Goal: Task Accomplishment & Management: Manage account settings

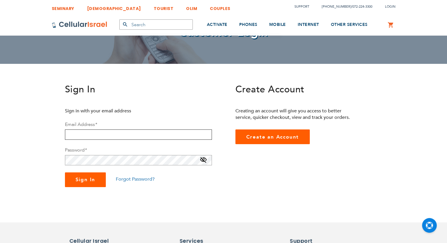
type input "[EMAIL_ADDRESS][DOMAIN_NAME]"
click at [88, 181] on span "Sign In" at bounding box center [86, 179] width 20 height 7
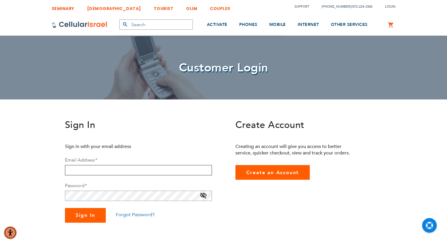
type input "[EMAIL_ADDRESS][DOMAIN_NAME]"
click at [79, 214] on span "Sign In" at bounding box center [86, 215] width 20 height 7
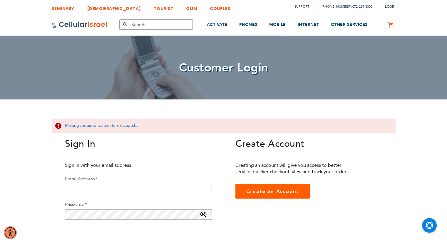
checkbox input "true"
type input "[EMAIL_ADDRESS][DOMAIN_NAME]"
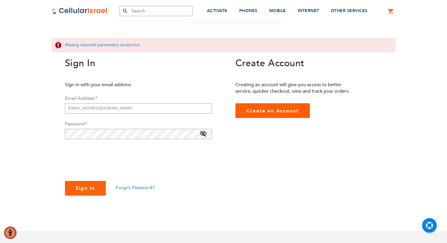
scroll to position [89, 0]
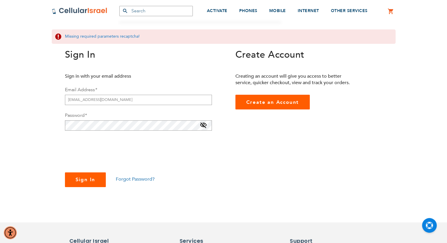
click at [94, 177] on span "Sign In" at bounding box center [86, 179] width 20 height 7
